Goal: Information Seeking & Learning: Learn about a topic

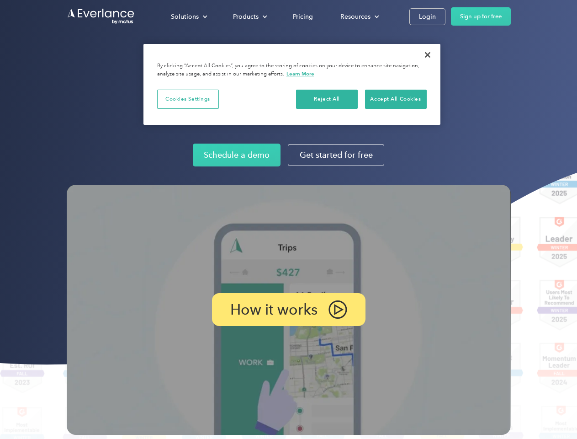
click at [288, 219] on img at bounding box center [289, 310] width 444 height 250
click at [189, 16] on div "Solutions" at bounding box center [185, 16] width 28 height 11
click at [249, 16] on div "Products" at bounding box center [246, 16] width 26 height 11
click at [359, 16] on div "Resources" at bounding box center [355, 16] width 30 height 11
click at [288, 309] on p "How it works" at bounding box center [273, 309] width 87 height 11
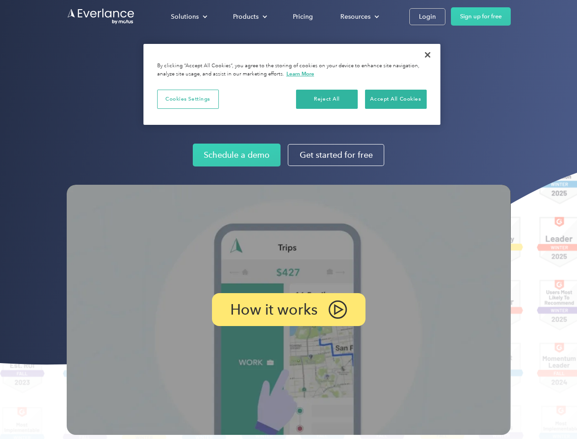
click at [188, 99] on button "Cookies Settings" at bounding box center [188, 99] width 62 height 19
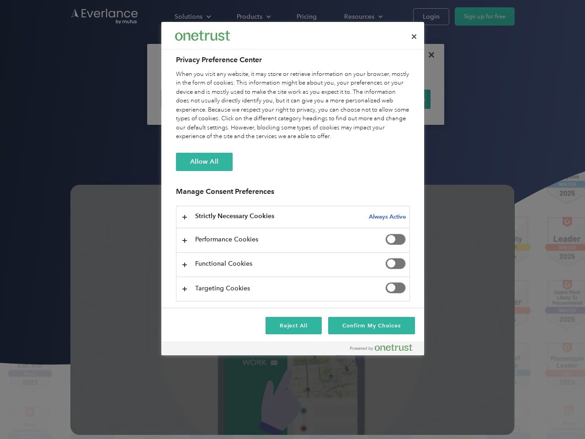
click at [327, 99] on div "When you visit any website, it may store or retrieve information on your browse…" at bounding box center [293, 105] width 234 height 71
click at [396, 99] on div "When you visit any website, it may store or retrieve information on your browse…" at bounding box center [293, 105] width 234 height 71
click at [428, 55] on div at bounding box center [292, 219] width 585 height 439
